Goal: Task Accomplishment & Management: Manage account settings

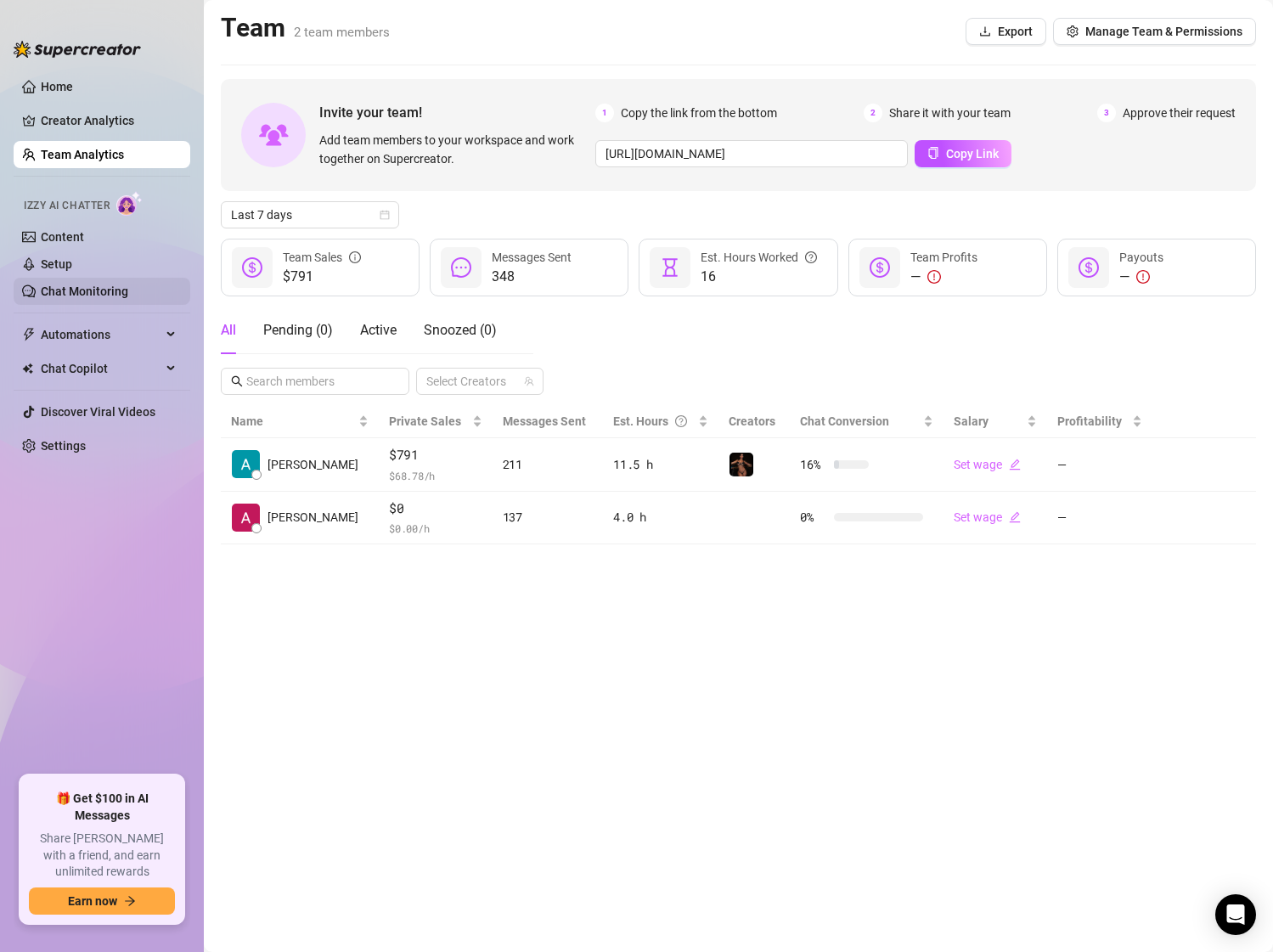
click at [99, 293] on link "Chat Monitoring" at bounding box center [85, 292] width 88 height 14
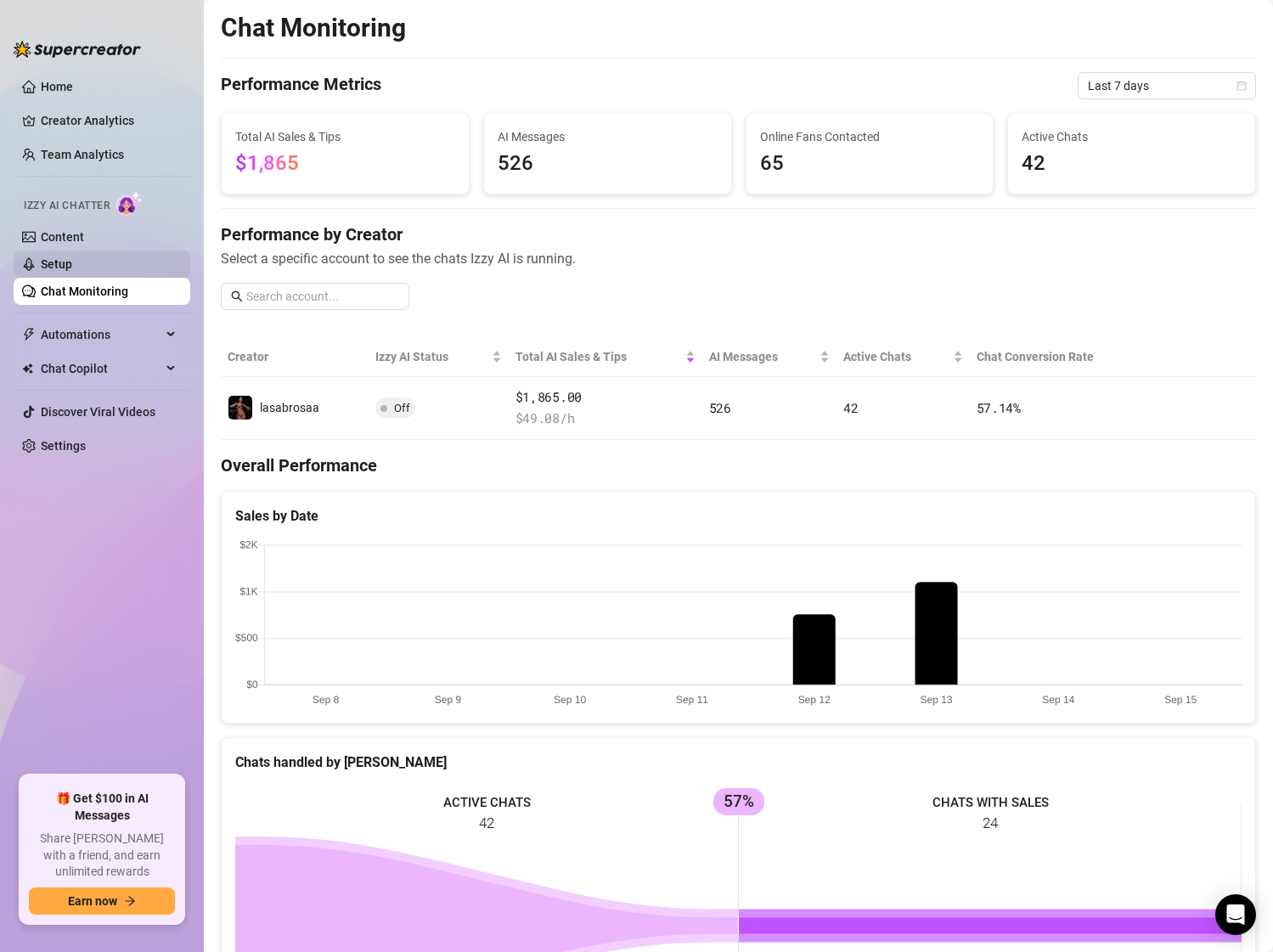
click at [72, 270] on link "Setup" at bounding box center [57, 264] width 31 height 14
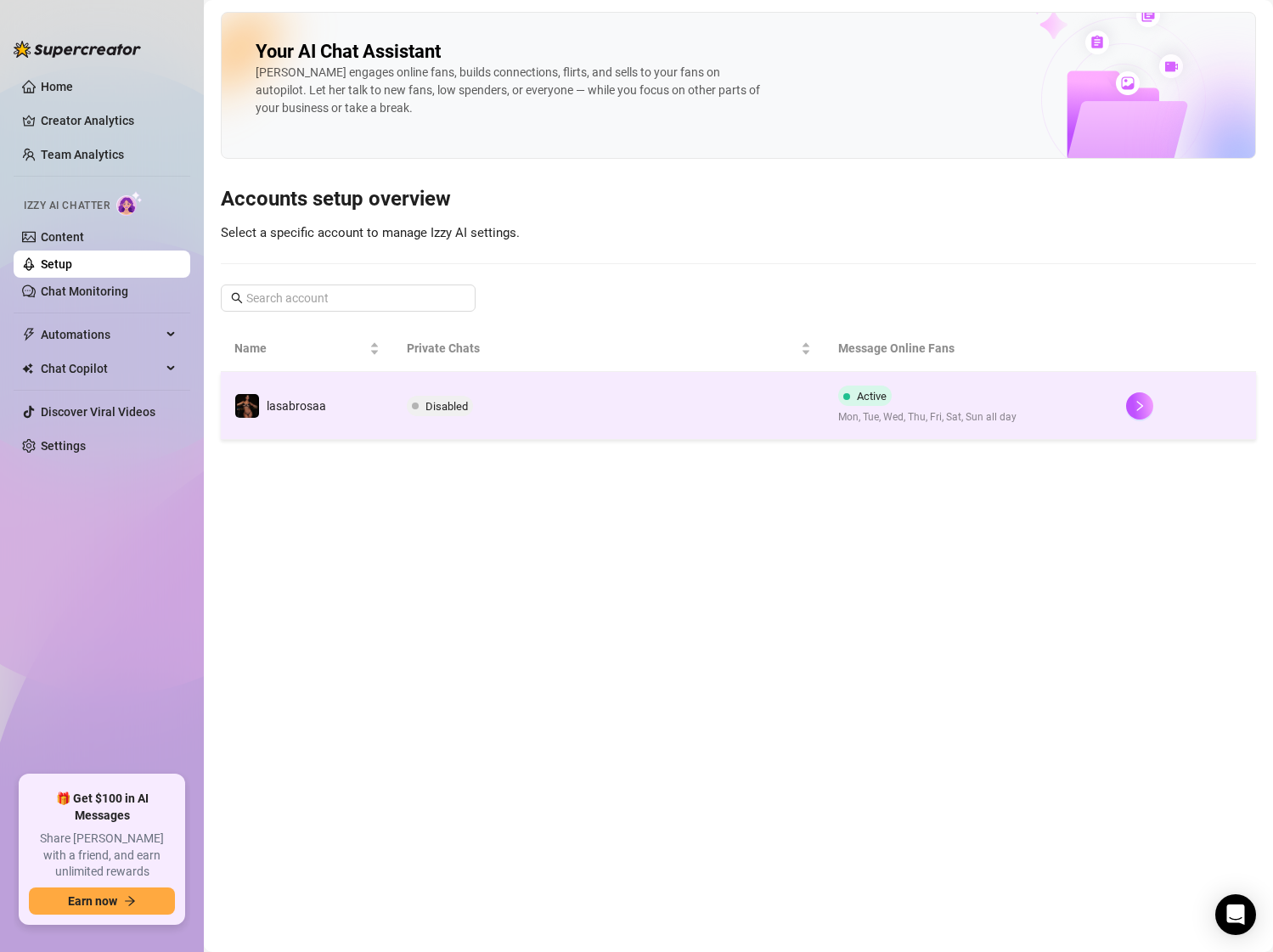
click at [425, 400] on span "Disabled" at bounding box center [447, 406] width 43 height 13
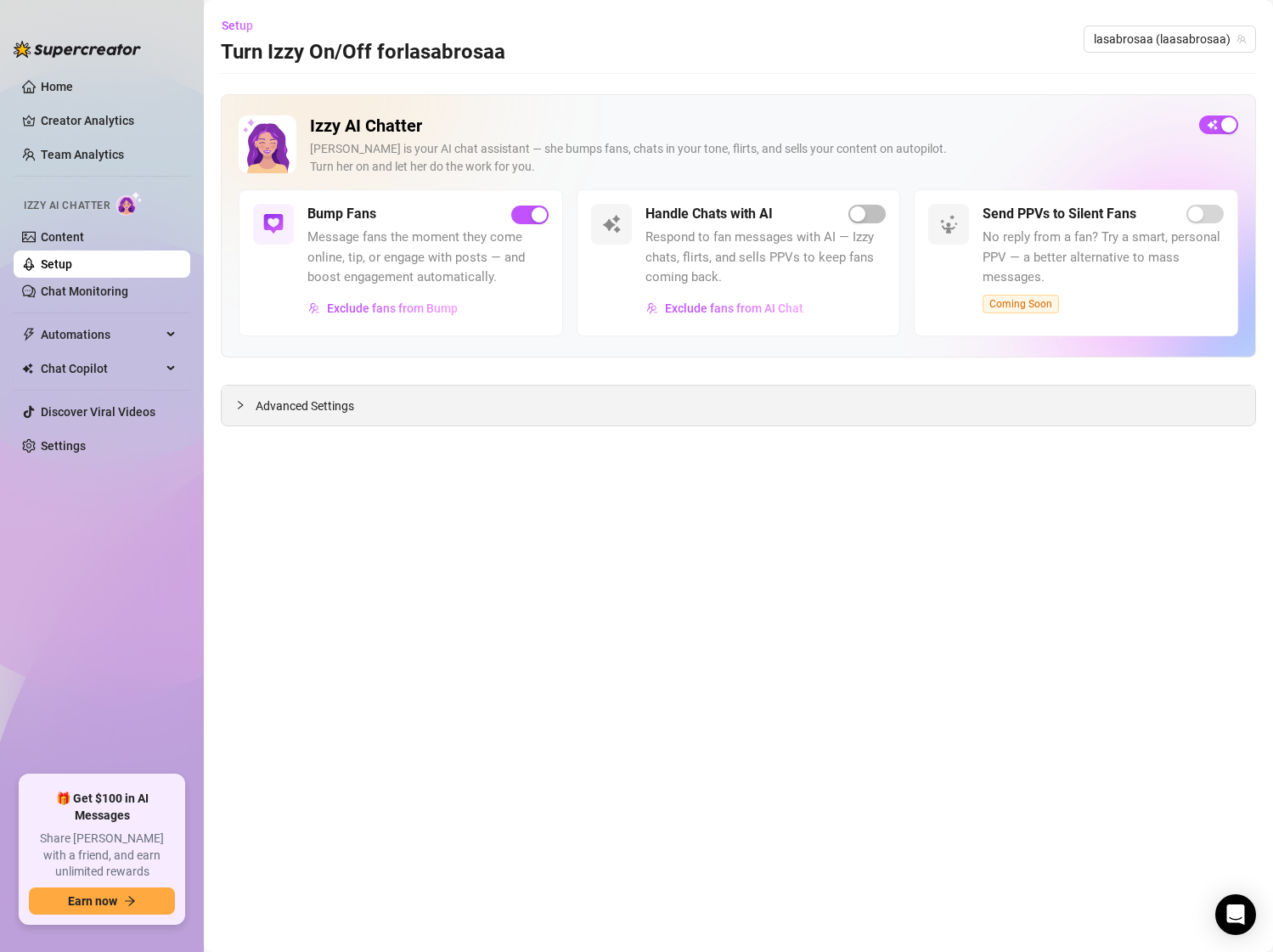
click at [338, 408] on span "Advanced Settings" at bounding box center [304, 406] width 99 height 19
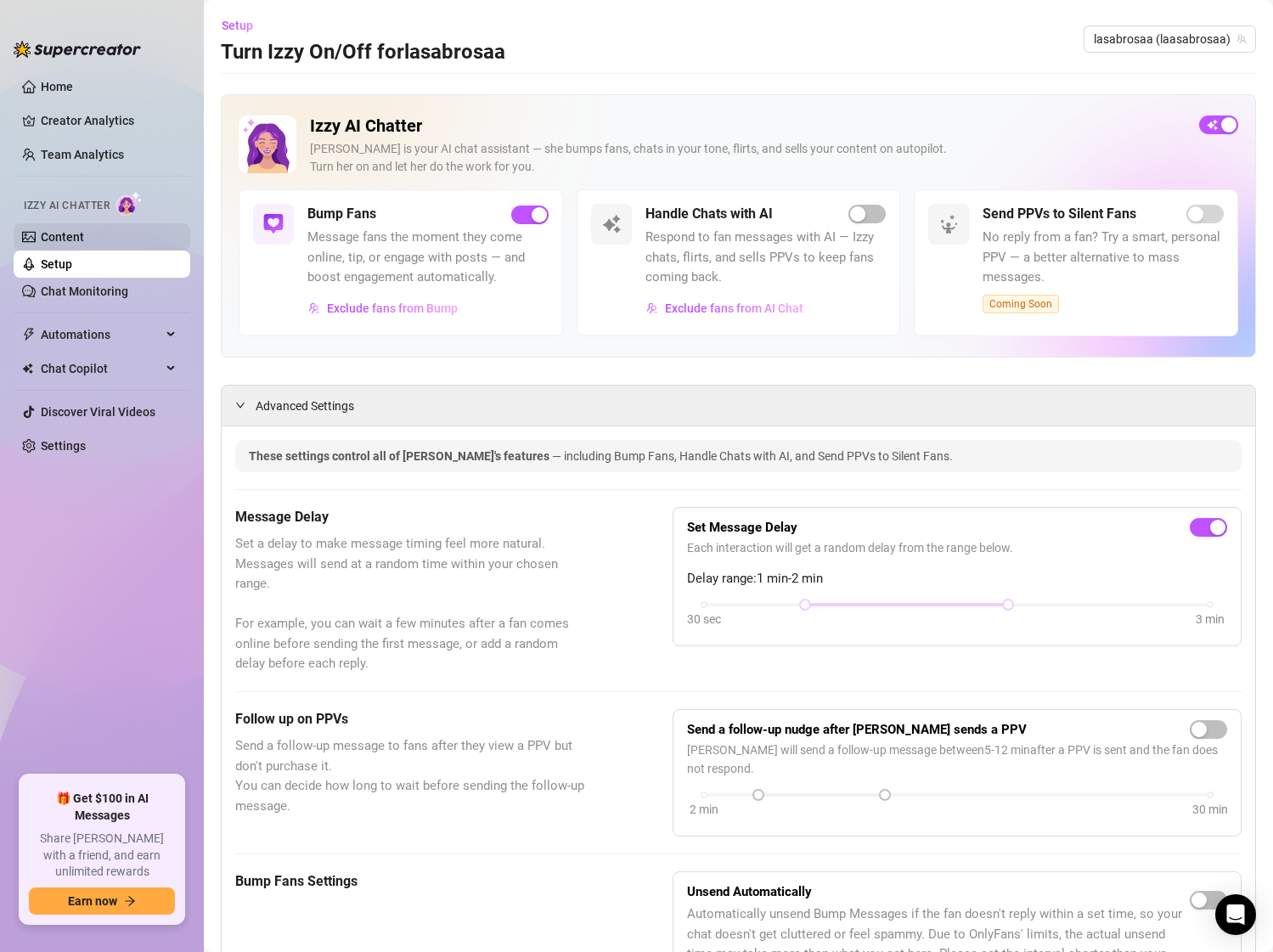
click at [84, 243] on link "Content" at bounding box center [62, 237] width 43 height 14
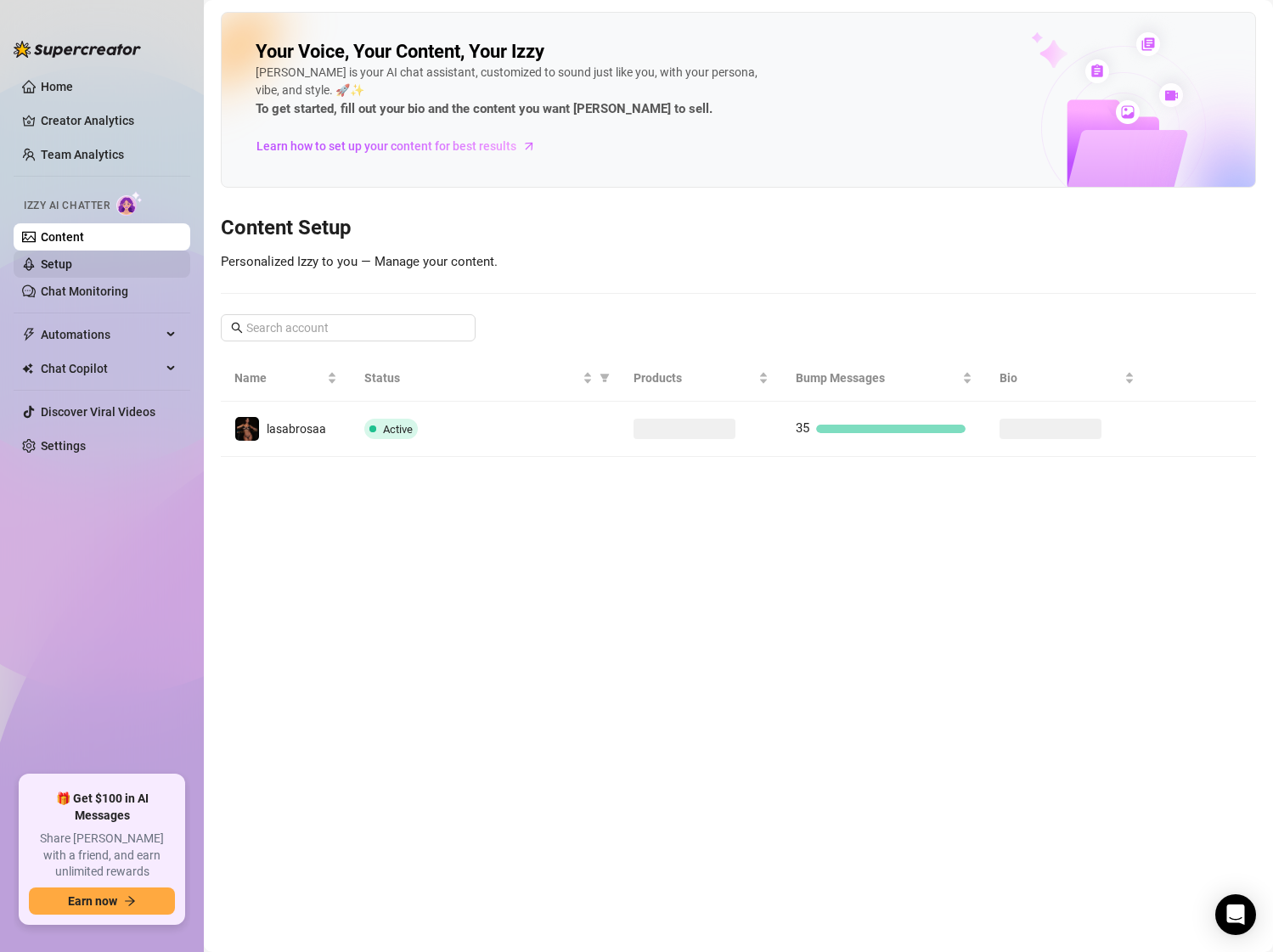
click at [72, 265] on link "Setup" at bounding box center [57, 264] width 31 height 14
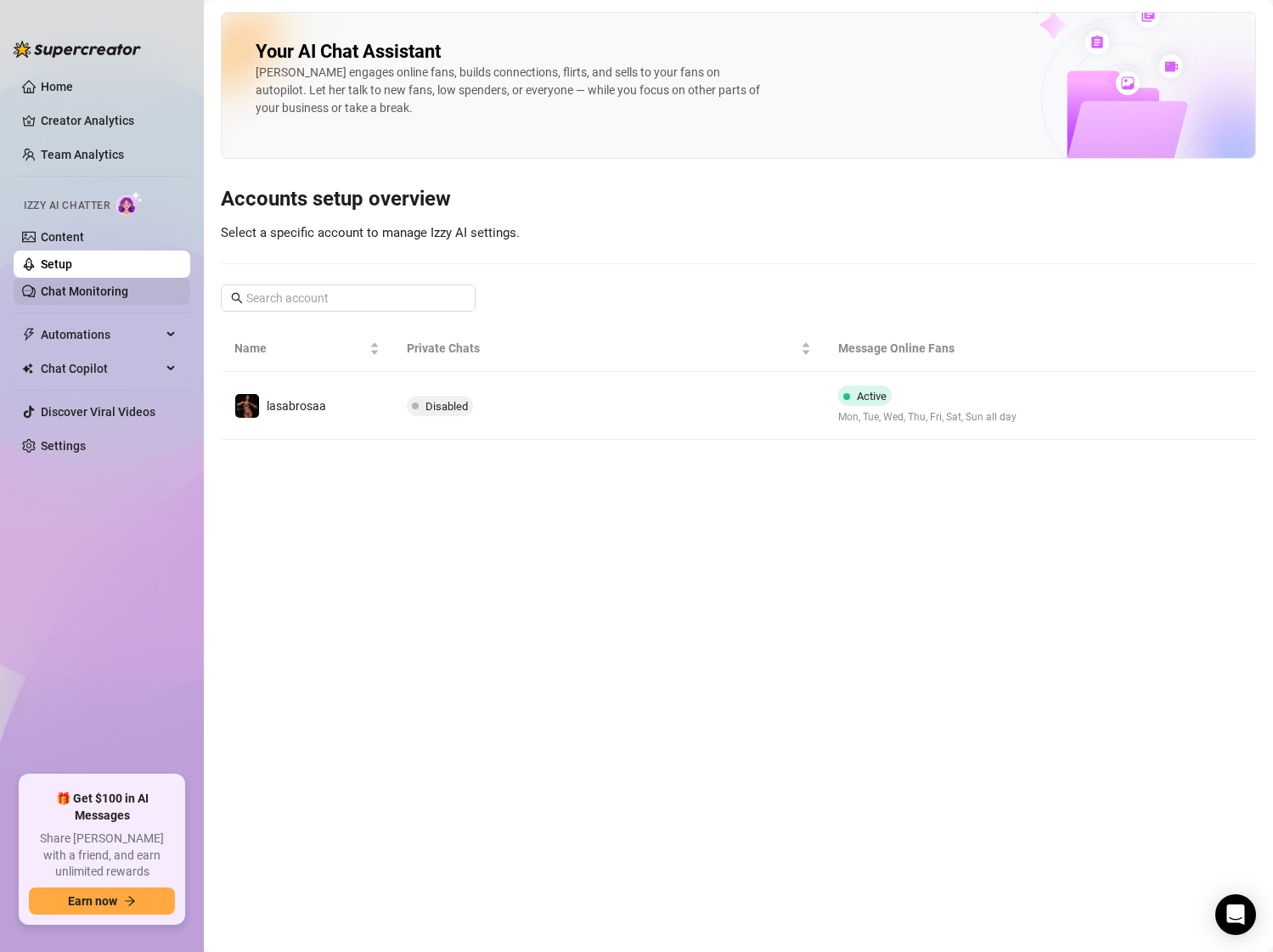
click at [107, 292] on link "Chat Monitoring" at bounding box center [85, 292] width 88 height 14
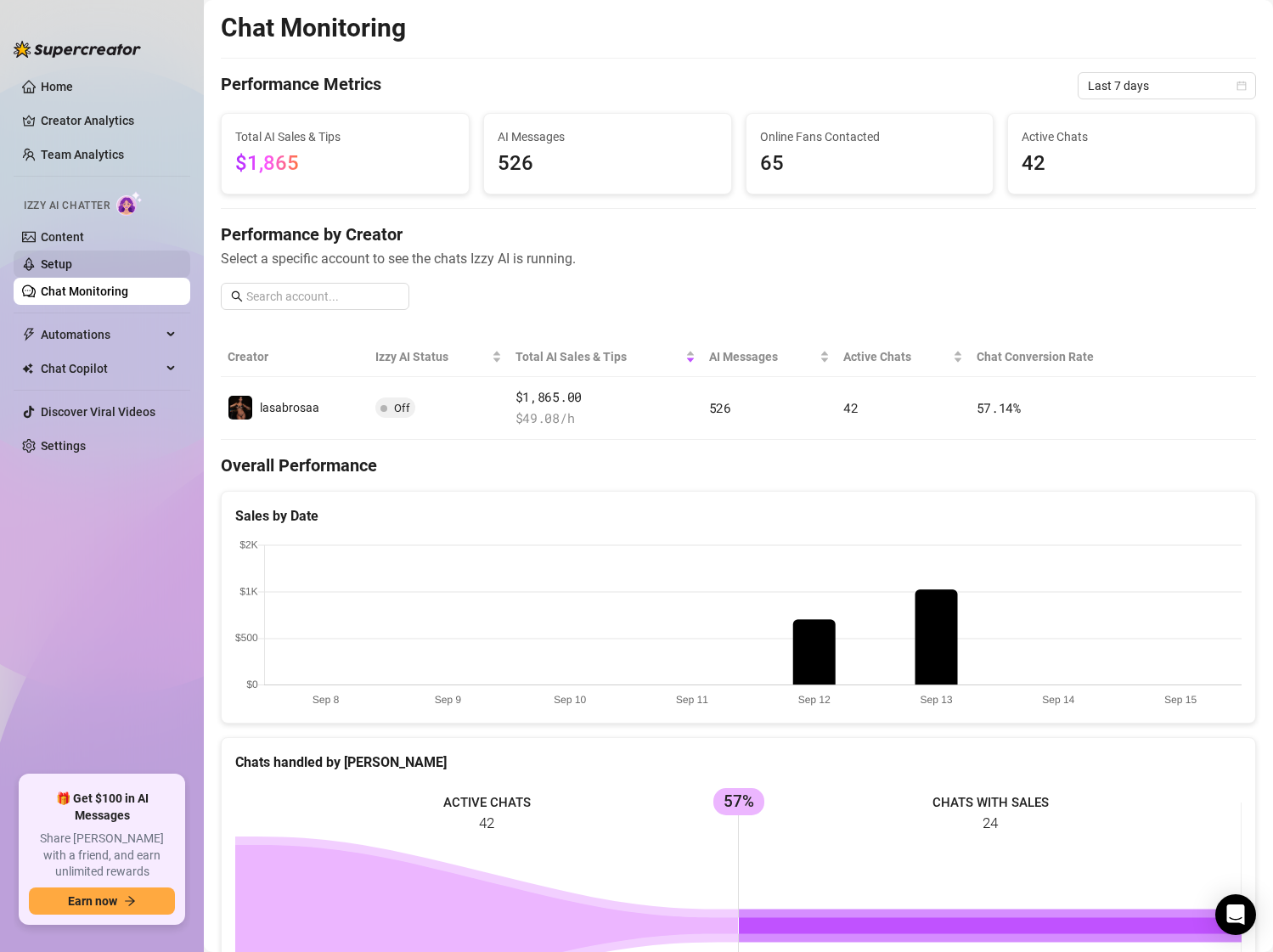
click at [72, 263] on link "Setup" at bounding box center [57, 264] width 31 height 14
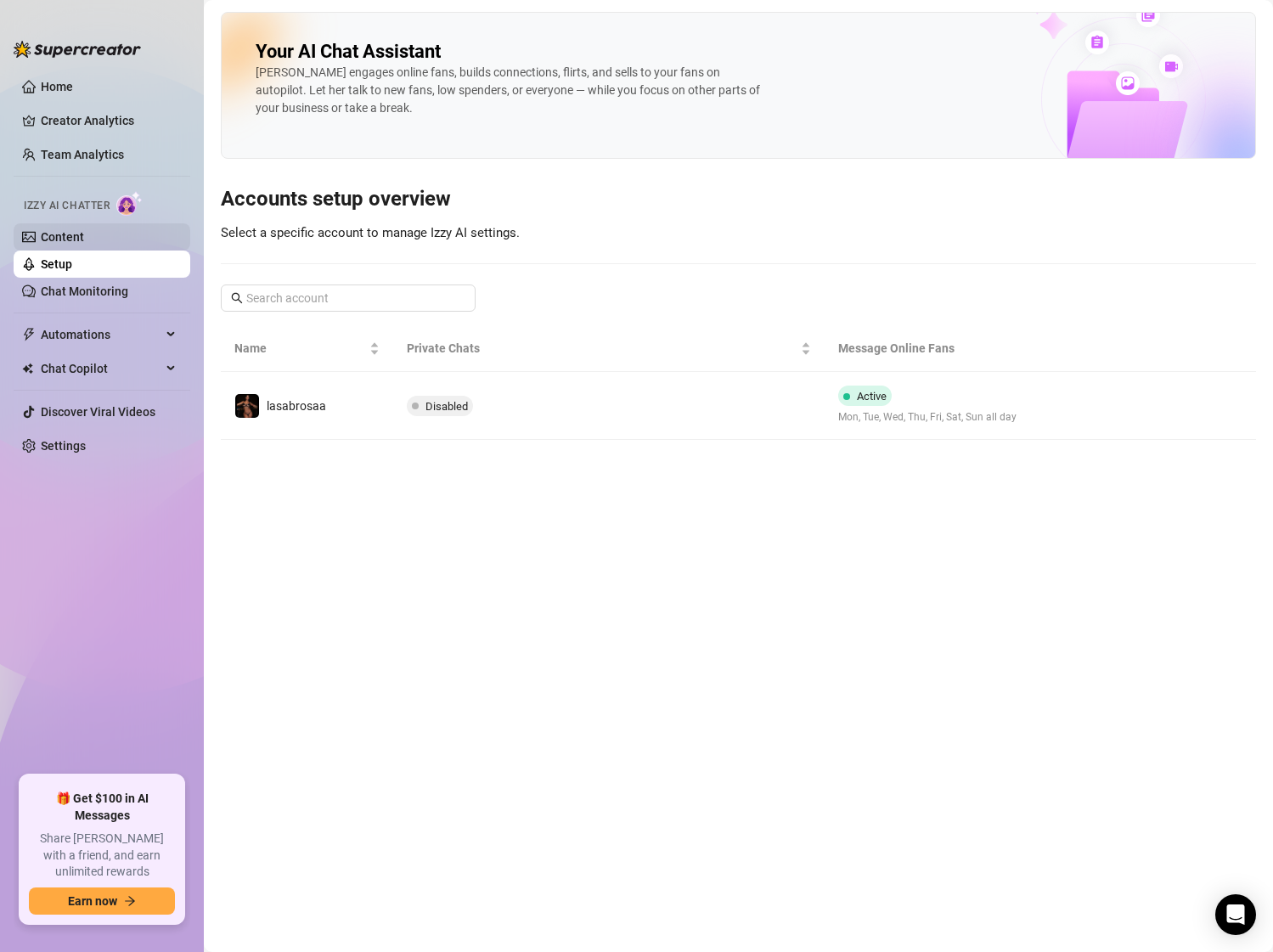
click at [68, 244] on link "Content" at bounding box center [62, 237] width 43 height 14
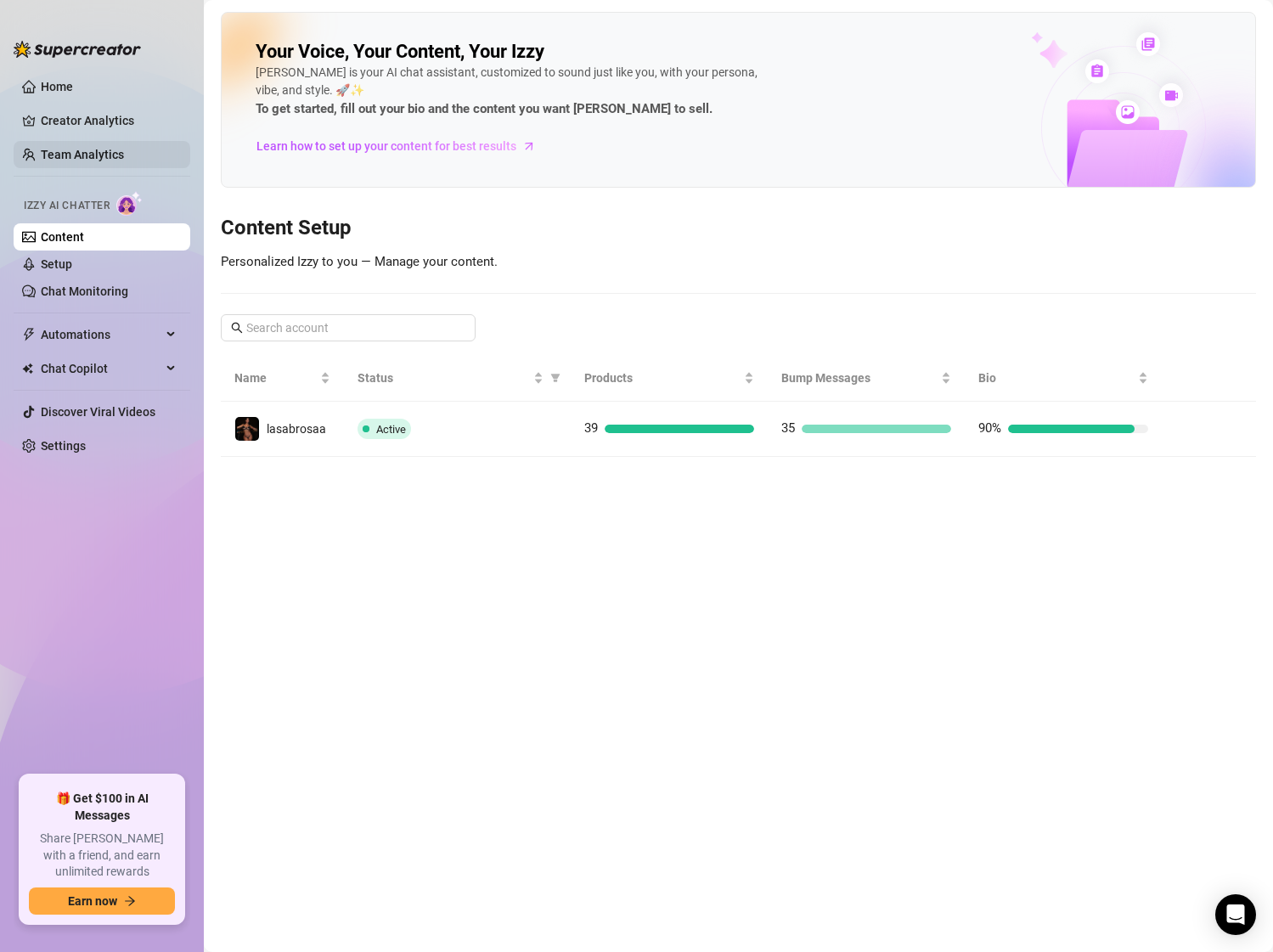
click at [82, 147] on link "Team Analytics" at bounding box center [82, 154] width 83 height 14
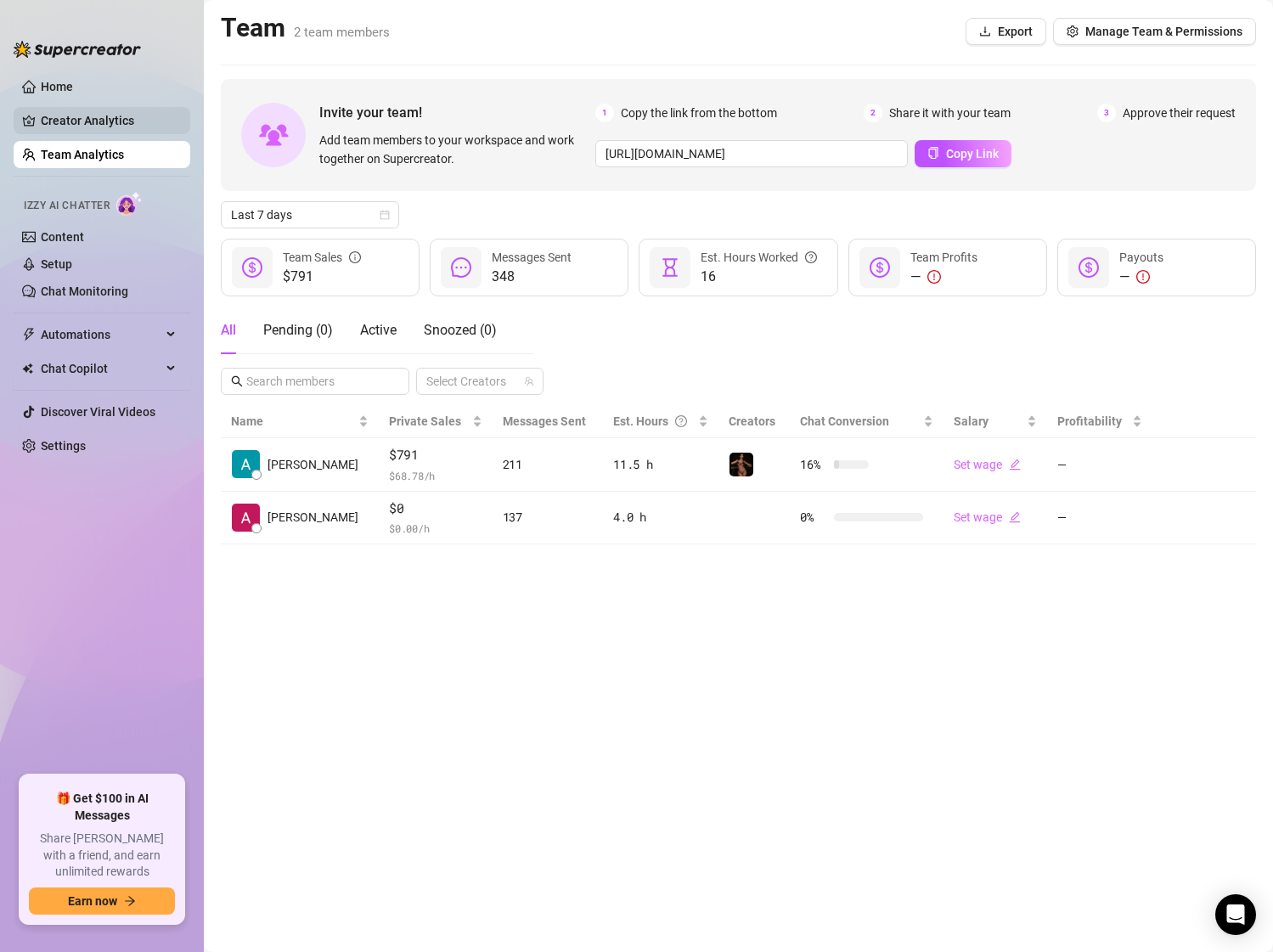
click at [78, 127] on link "Creator Analytics" at bounding box center [108, 121] width 136 height 27
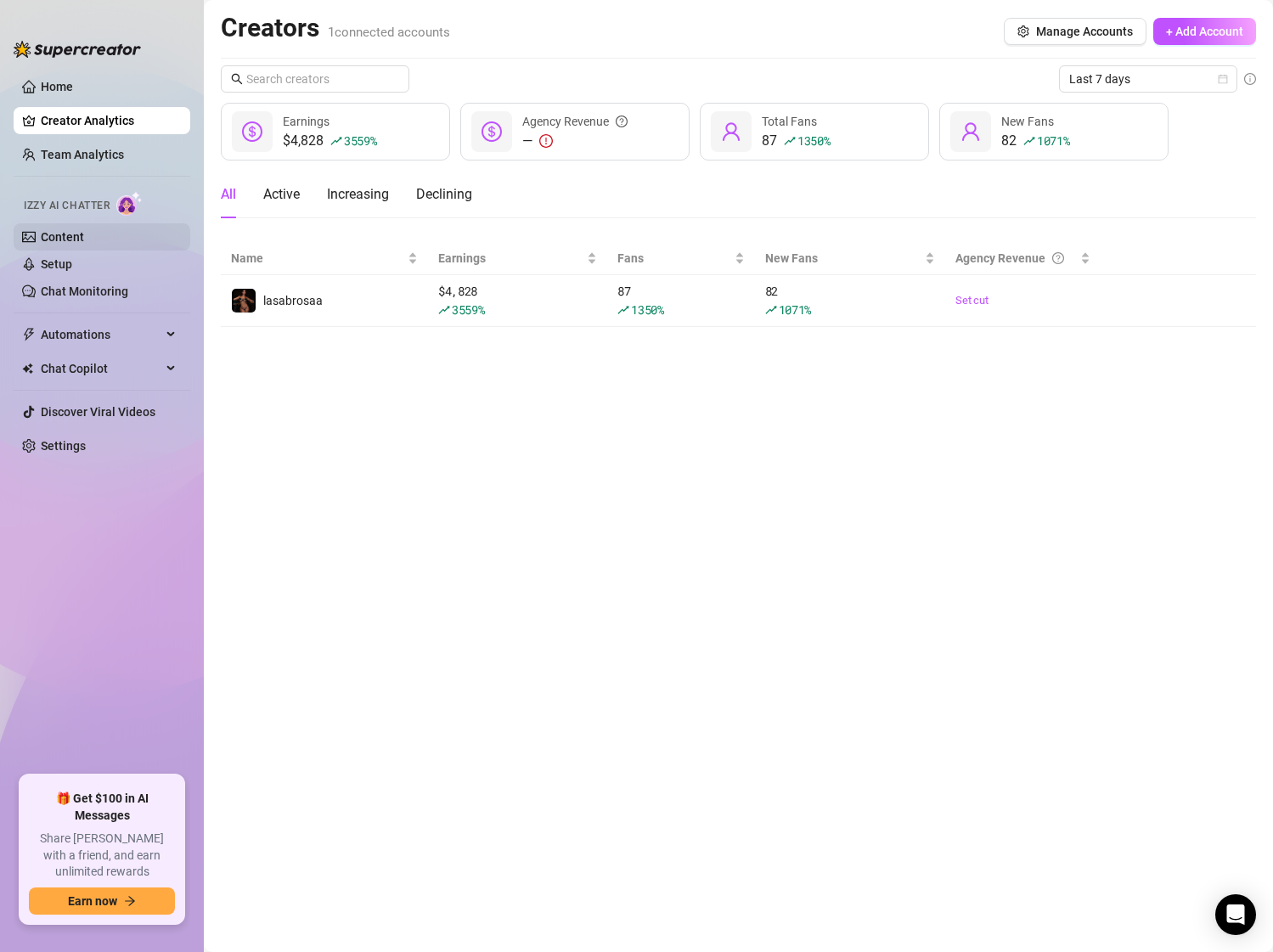
click at [84, 244] on link "Content" at bounding box center [62, 237] width 43 height 14
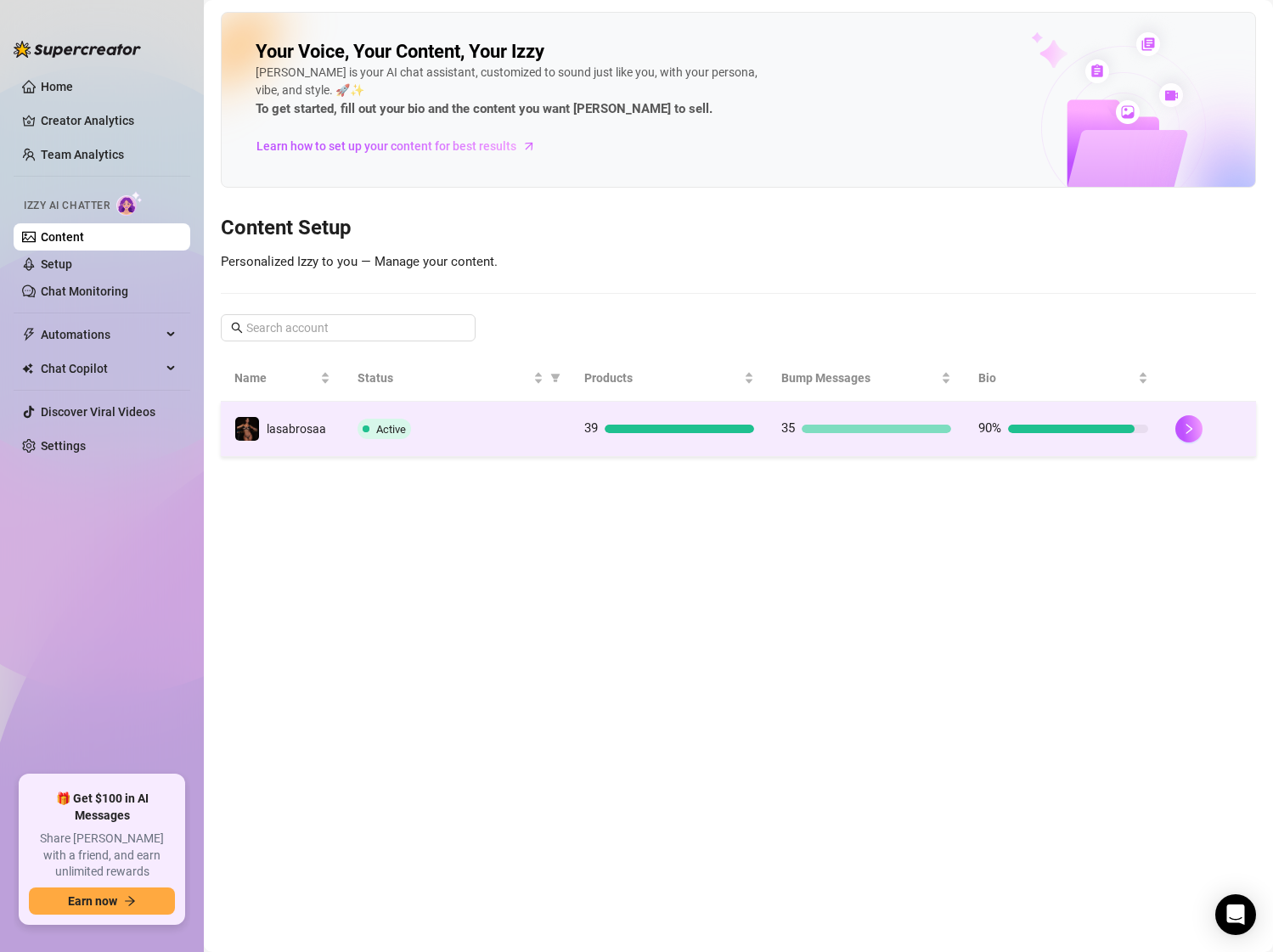
click at [346, 440] on td "Active" at bounding box center [457, 429] width 226 height 56
